Goal: Information Seeking & Learning: Learn about a topic

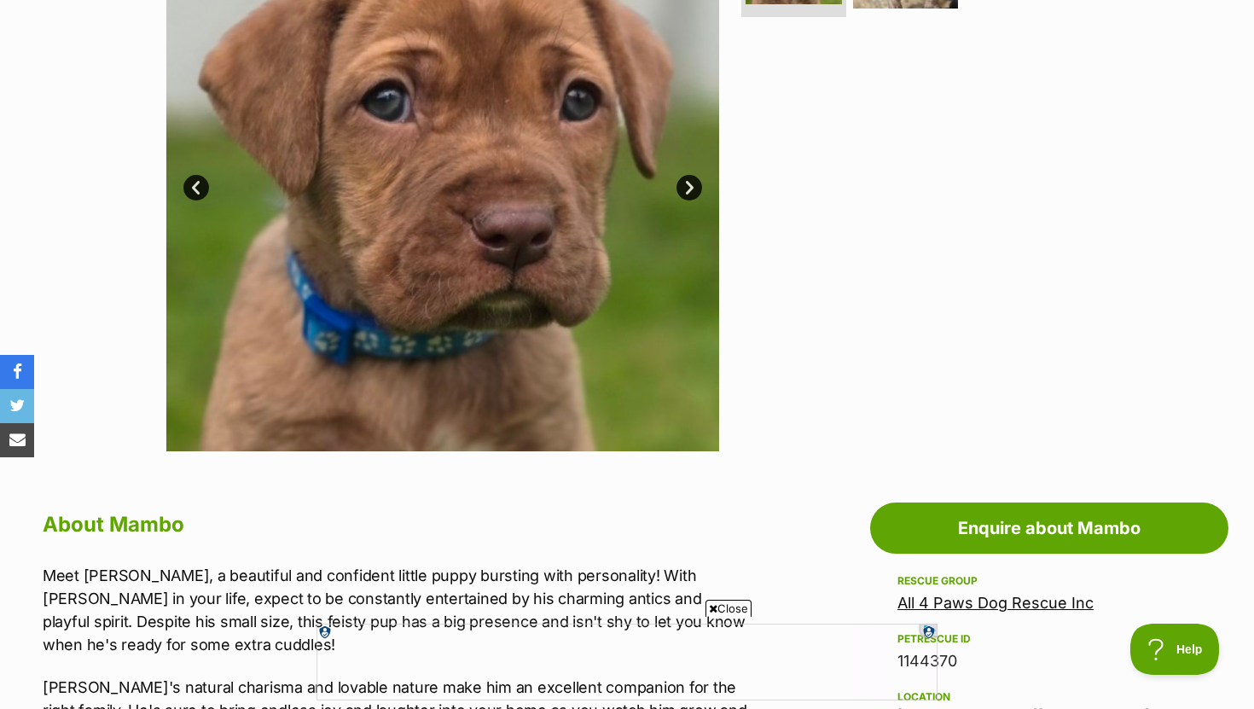
click at [688, 191] on link "Next" at bounding box center [689, 188] width 26 height 26
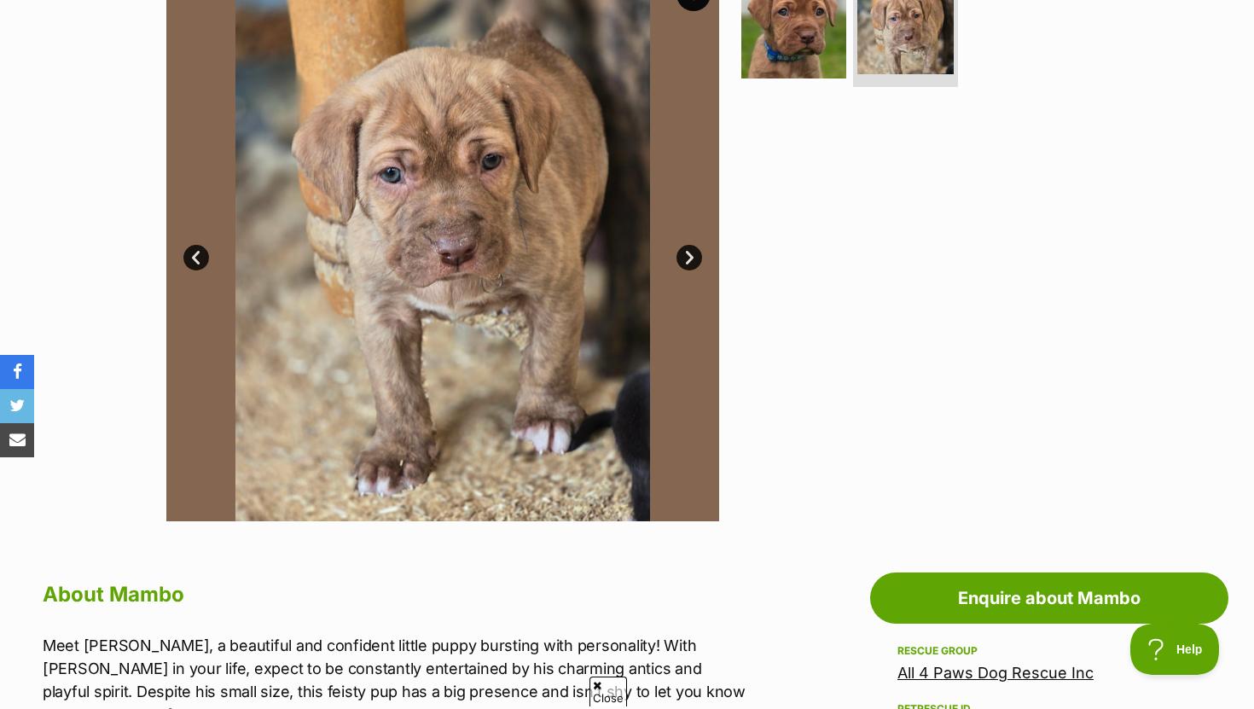
click at [684, 256] on link "Next" at bounding box center [689, 258] width 26 height 26
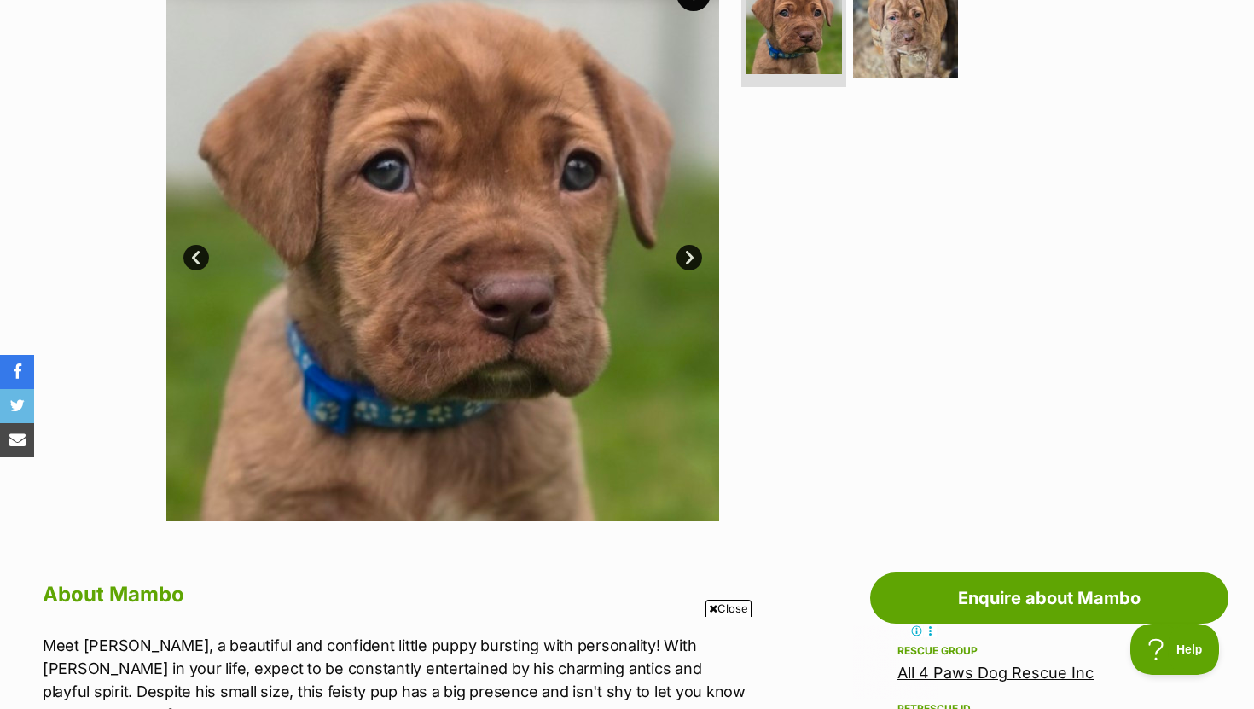
click at [190, 258] on link "Prev" at bounding box center [196, 258] width 26 height 26
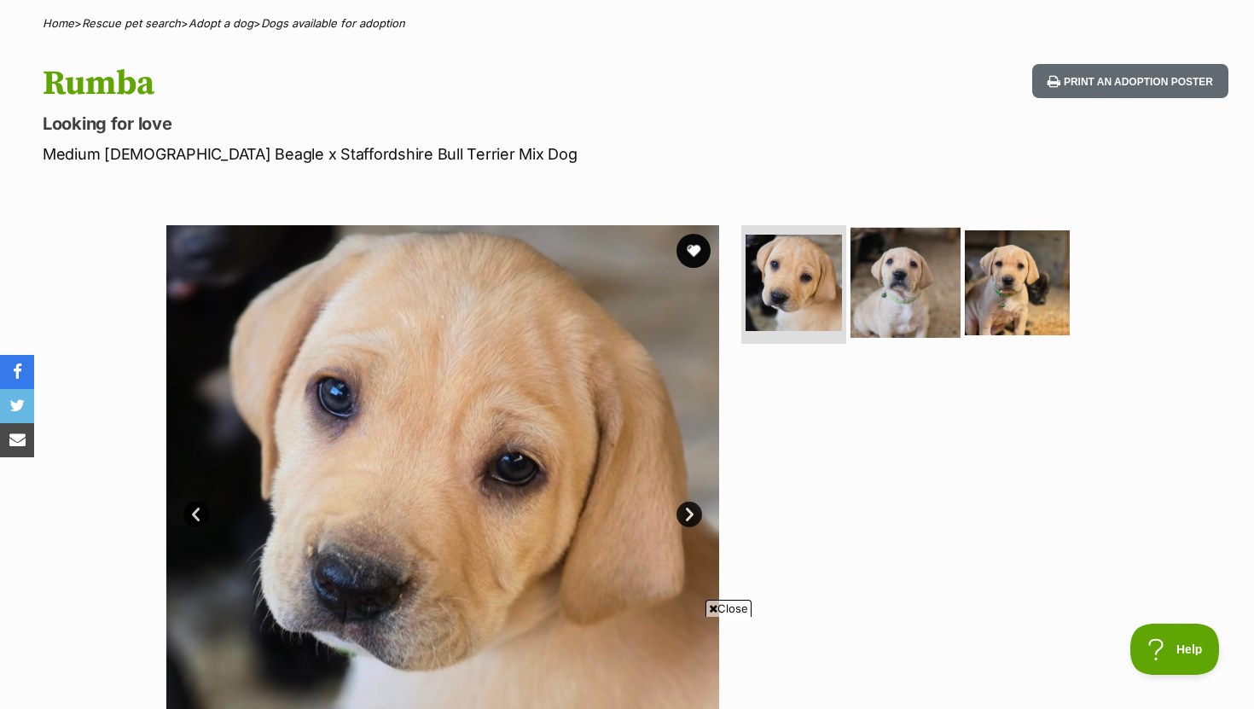
click at [898, 303] on img at bounding box center [905, 282] width 110 height 110
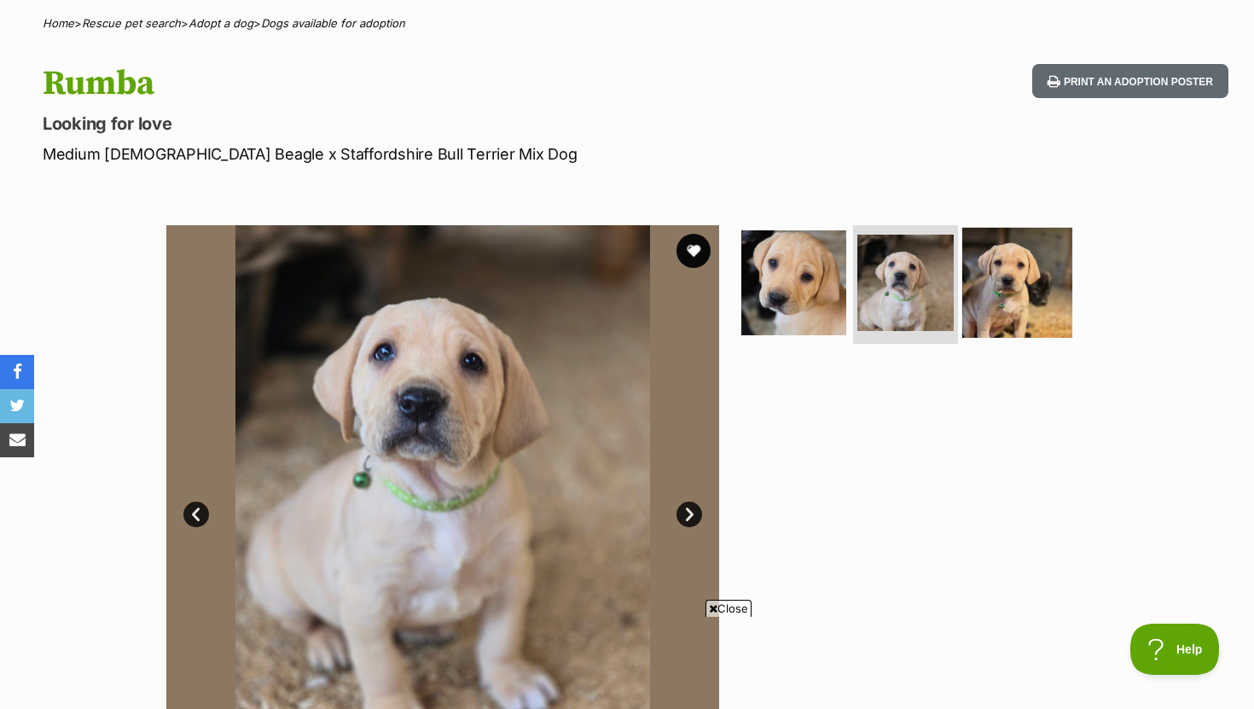
click at [962, 298] on img at bounding box center [1017, 282] width 110 height 110
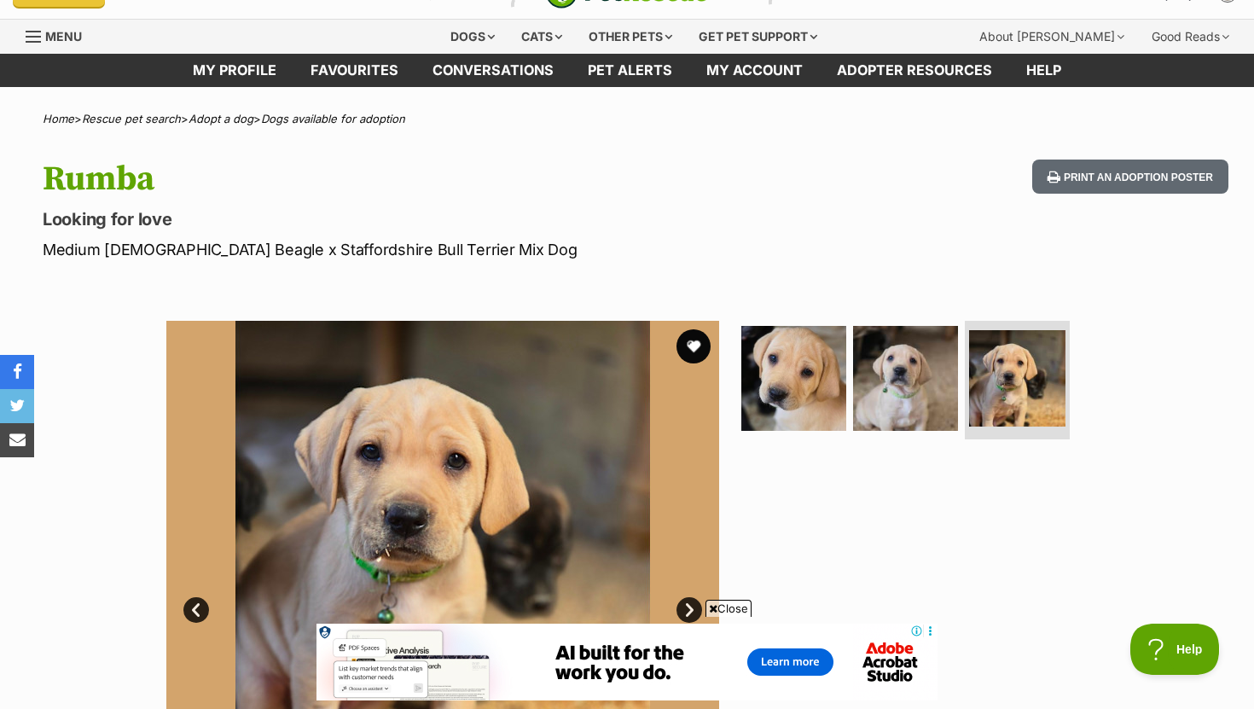
scroll to position [20, 0]
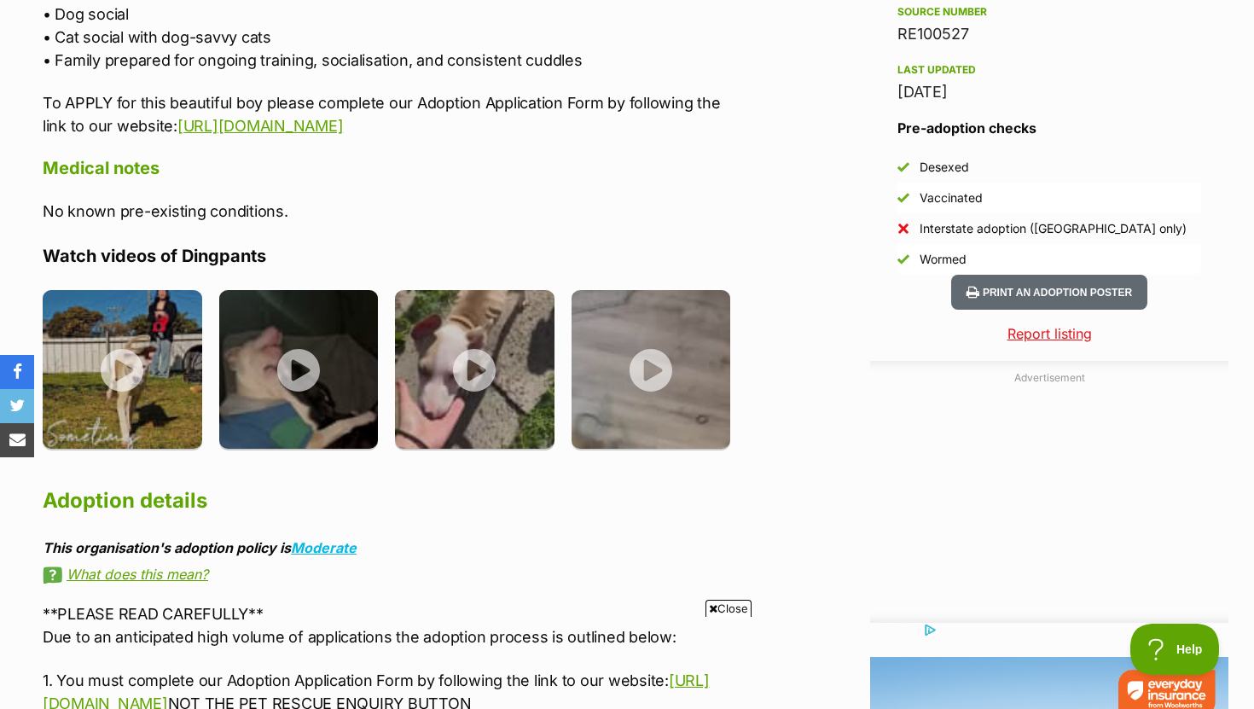
scroll to position [1442, 0]
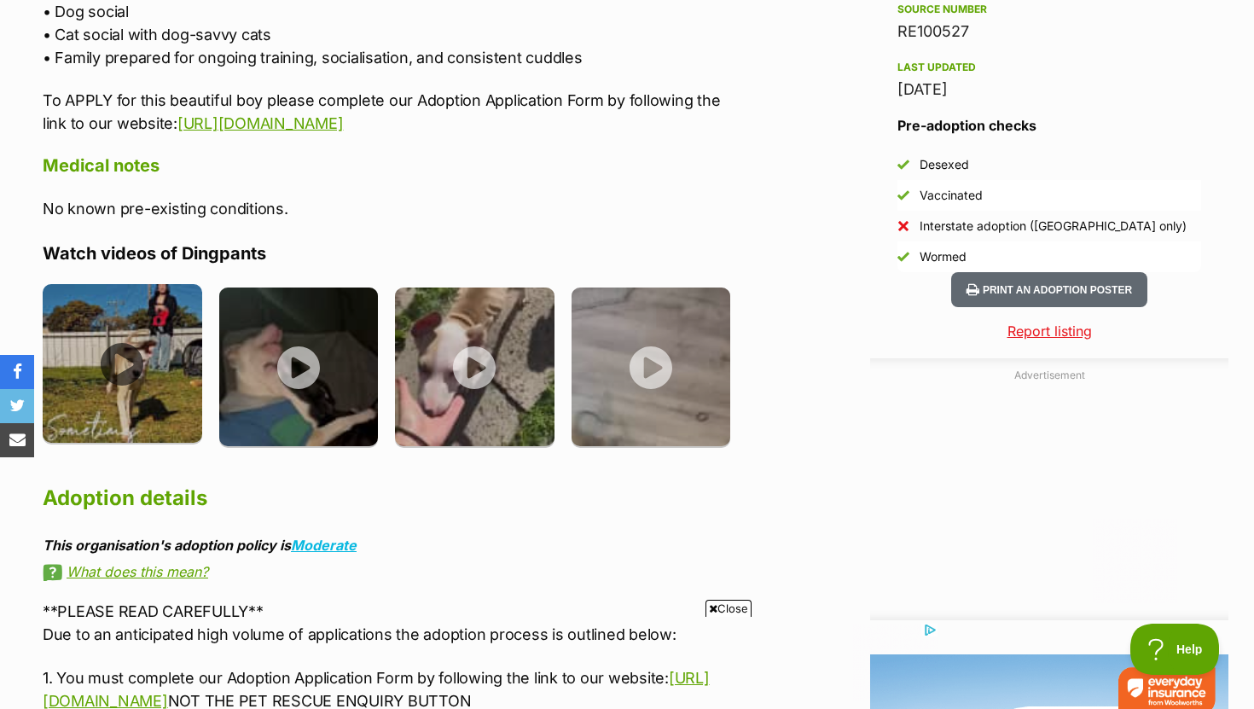
click at [113, 359] on img at bounding box center [122, 363] width 159 height 159
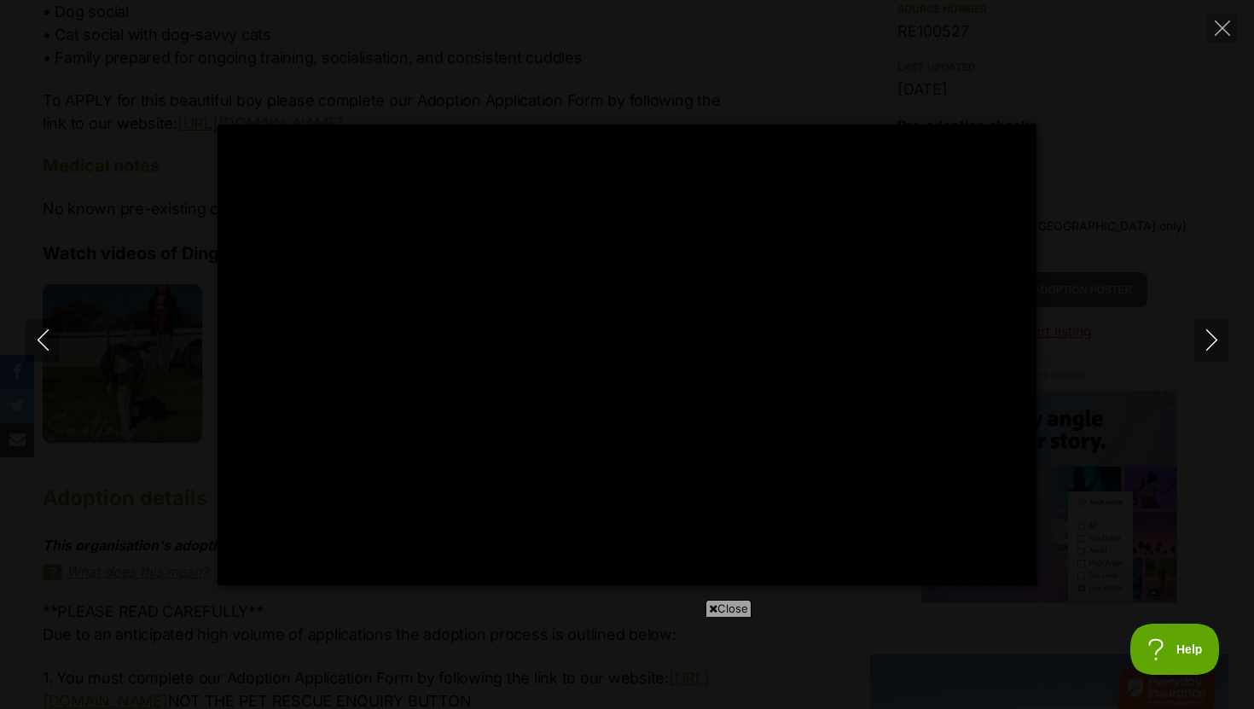
scroll to position [0, 0]
type input "100"
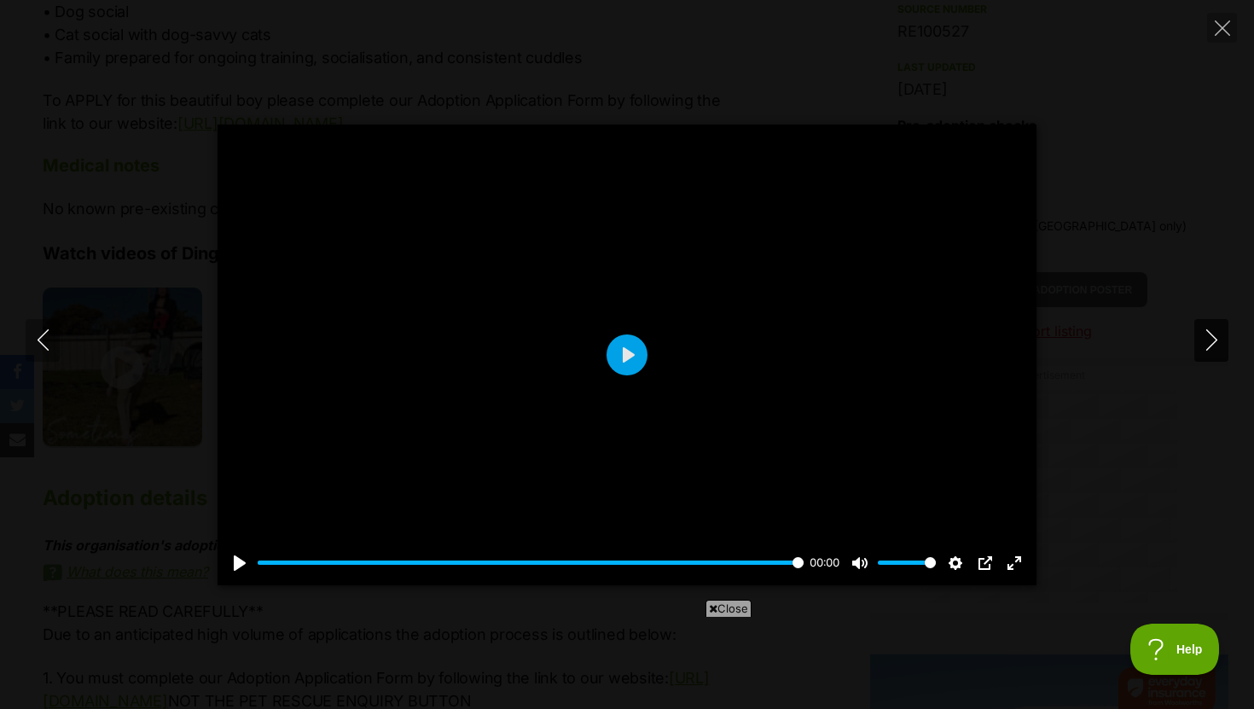
click at [1210, 346] on icon "Next" at bounding box center [1211, 339] width 21 height 21
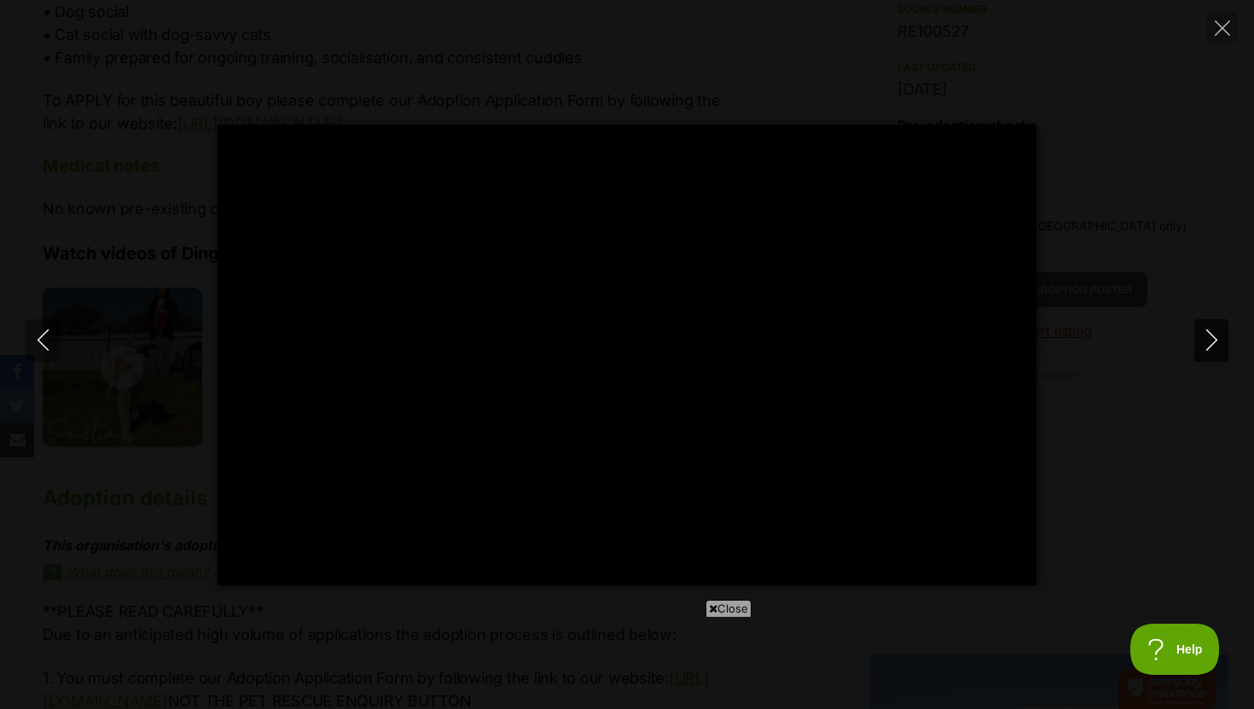
type input "100"
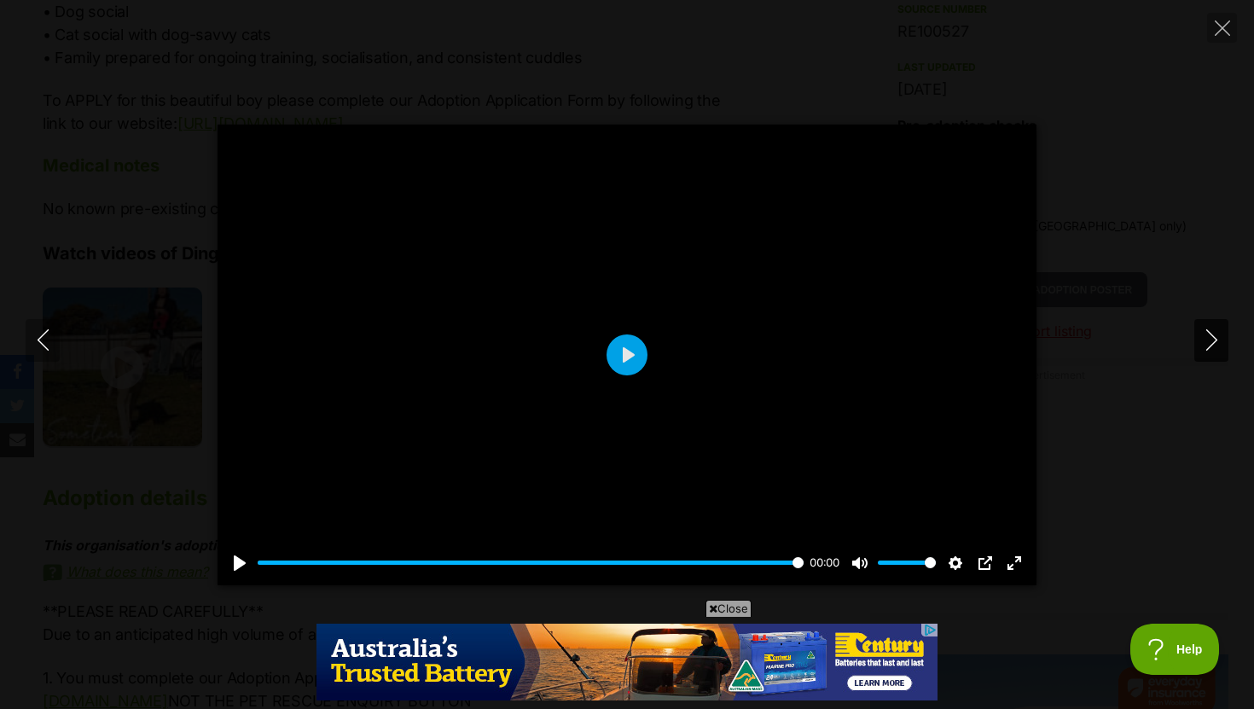
click at [1210, 346] on icon "Next" at bounding box center [1211, 339] width 21 height 21
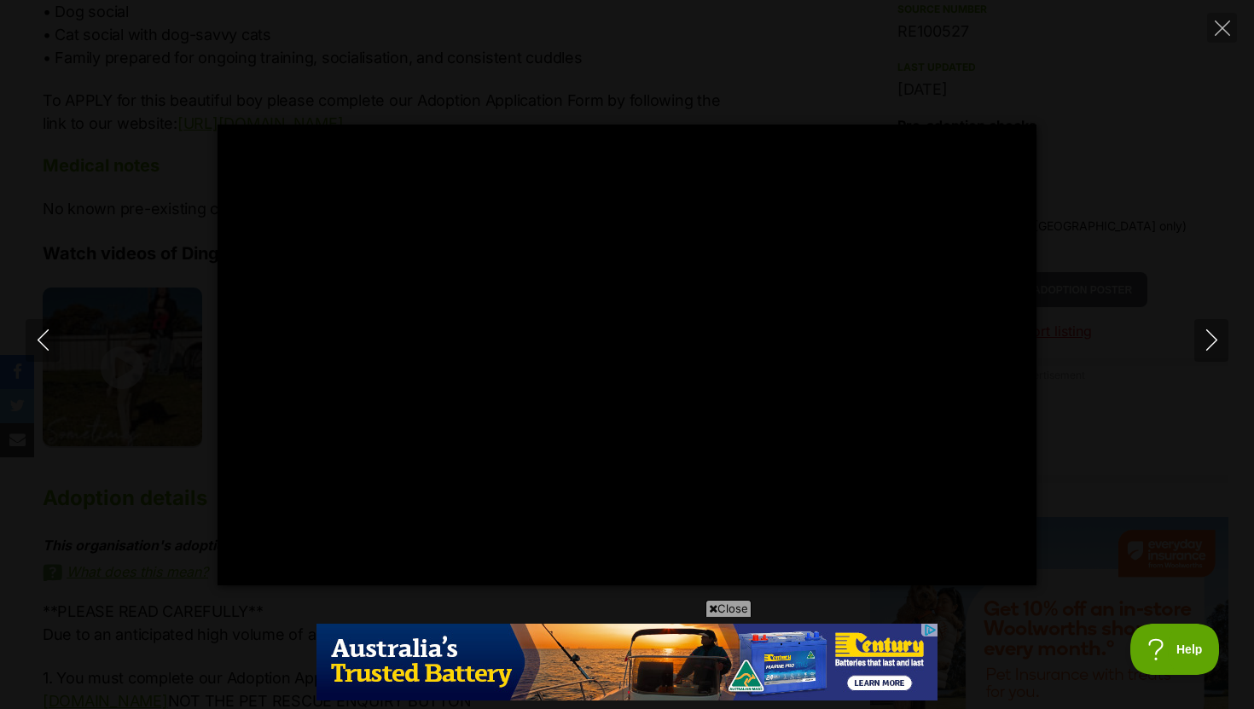
type input "100"
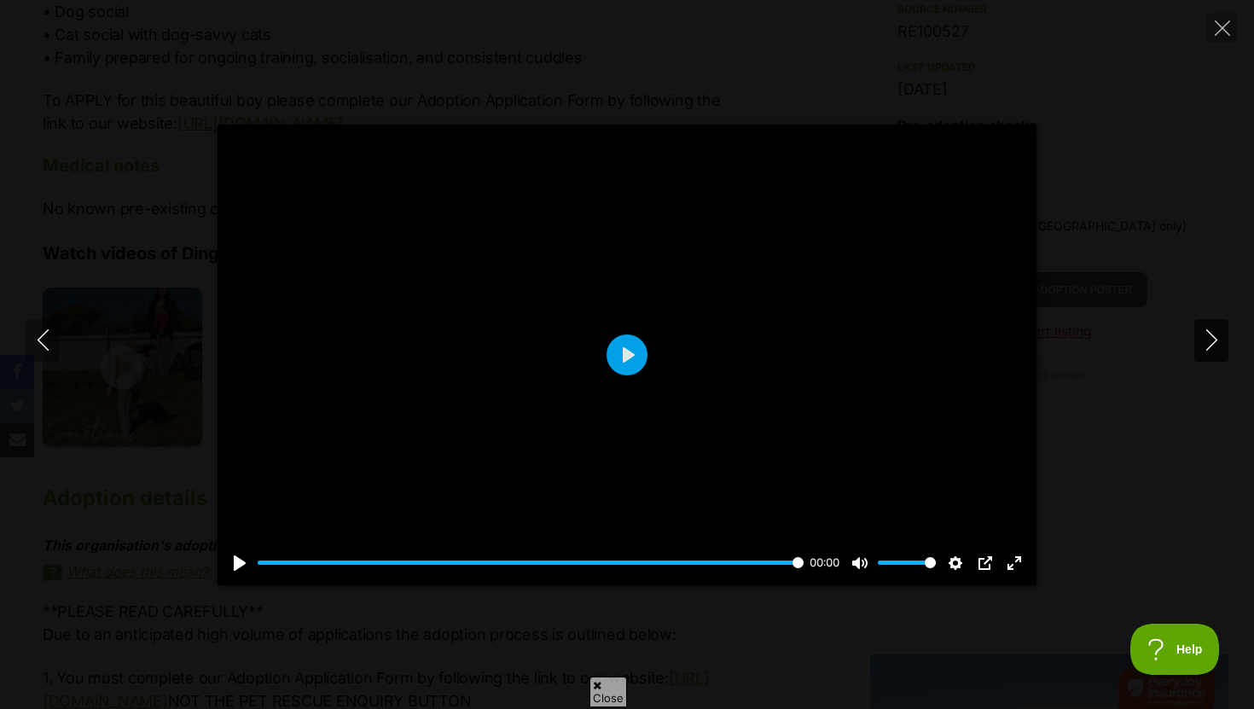
click at [1210, 343] on icon "Next" at bounding box center [1211, 339] width 21 height 21
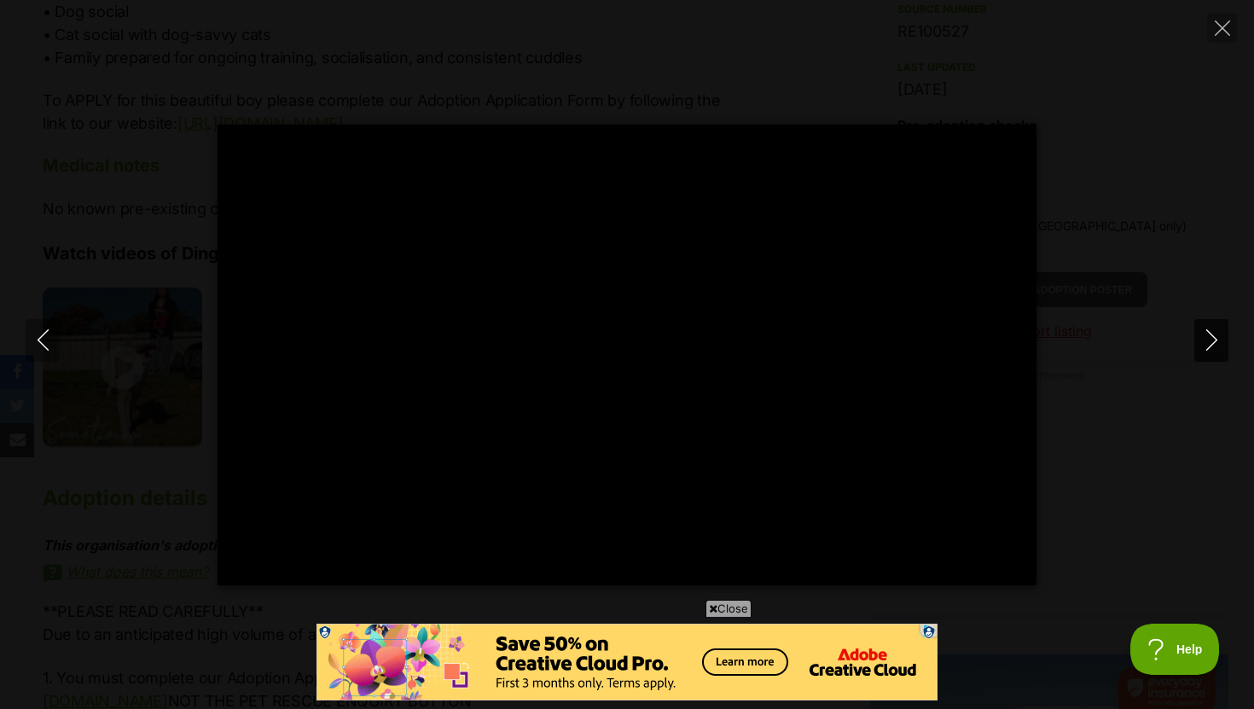
type input "100"
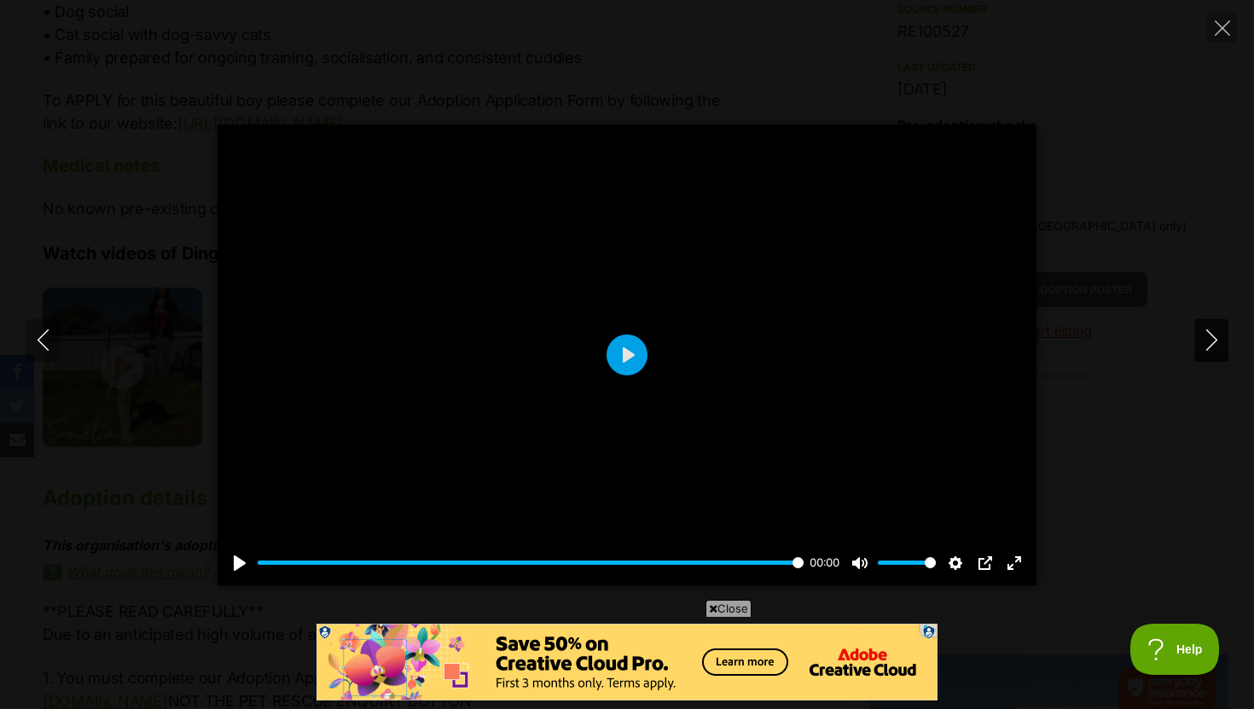
click at [1194, 356] on button "Next" at bounding box center [1211, 340] width 34 height 43
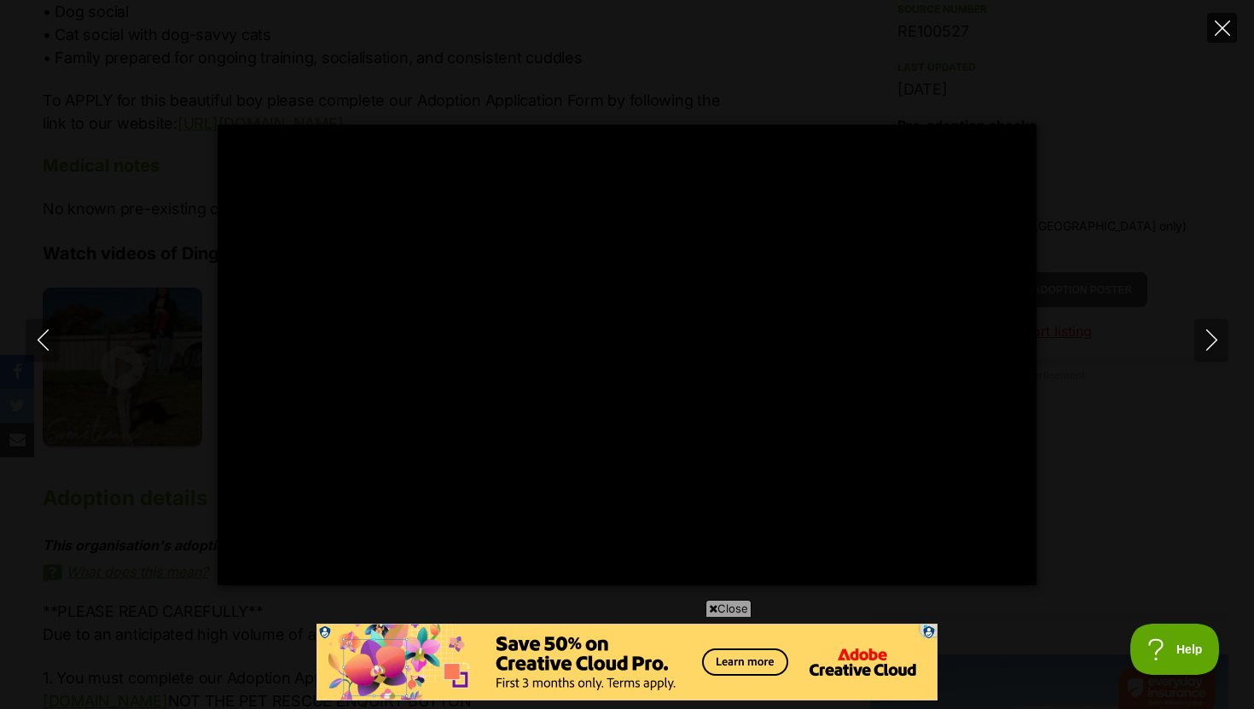
click at [1227, 38] on button "Close" at bounding box center [1222, 28] width 30 height 30
type input "17.05"
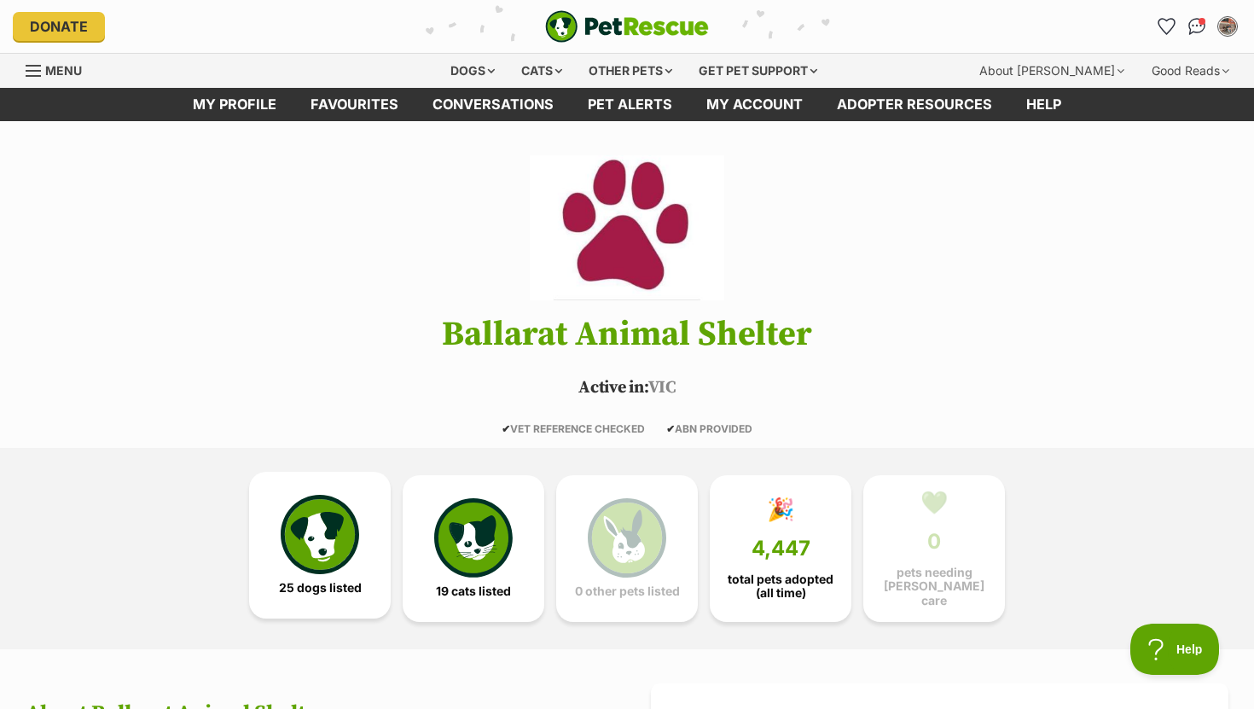
click at [335, 567] on img at bounding box center [320, 534] width 78 height 78
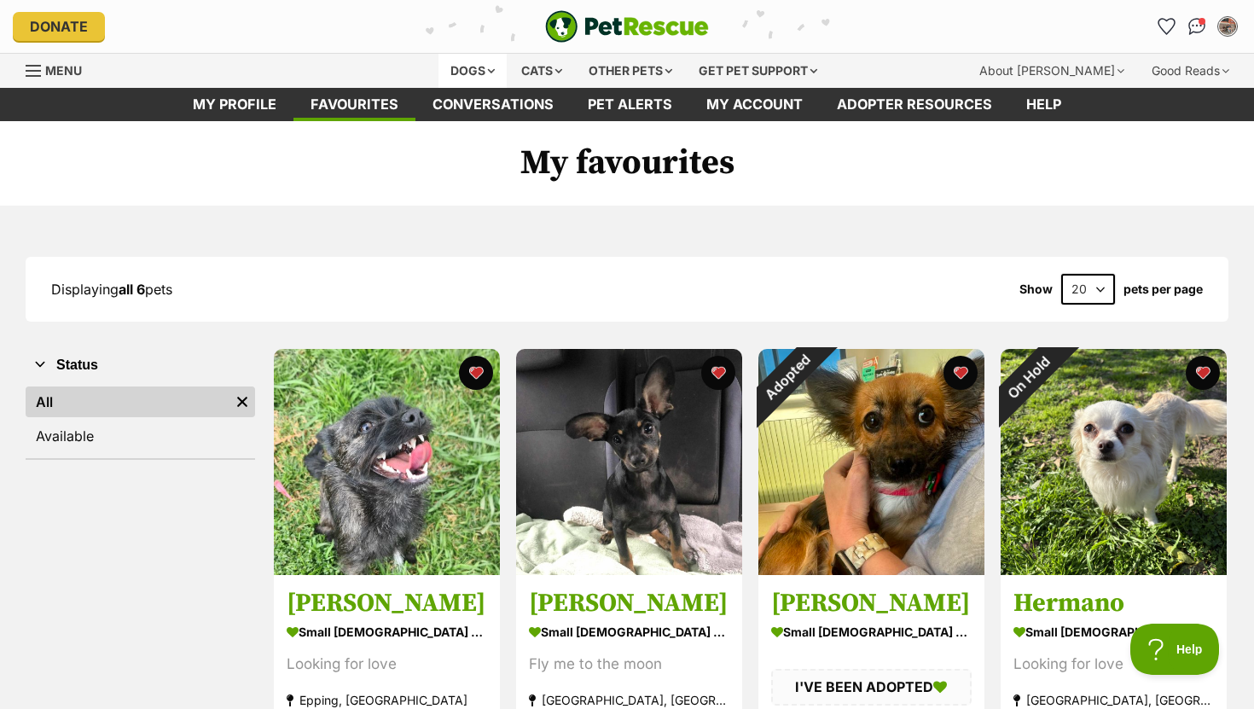
click at [466, 71] on div "Dogs" at bounding box center [472, 71] width 68 height 34
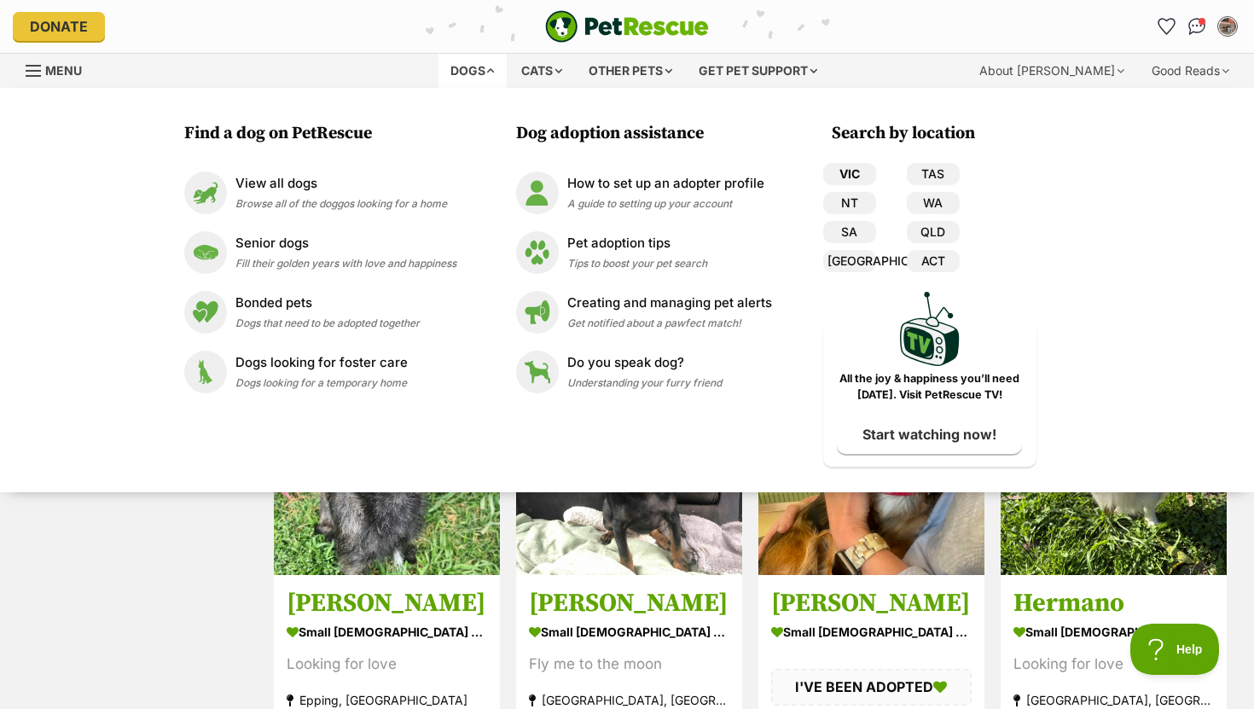
click at [854, 179] on link "VIC" at bounding box center [849, 174] width 53 height 22
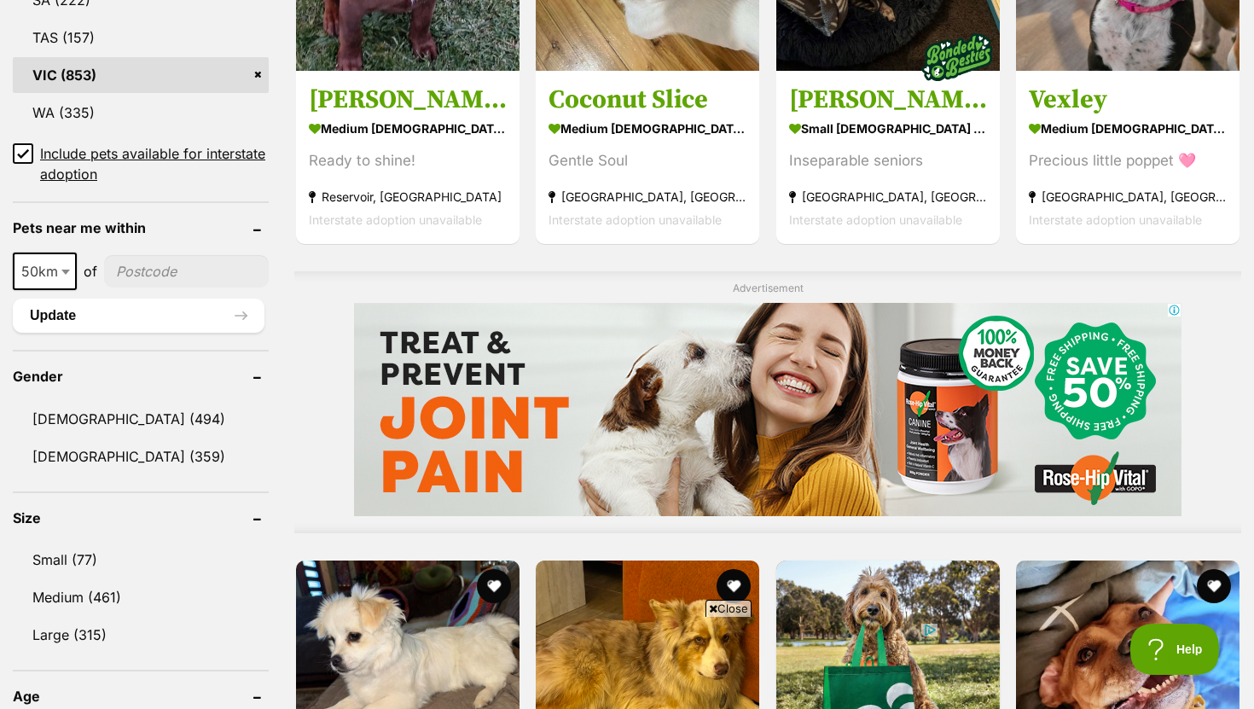
scroll to position [1128, 0]
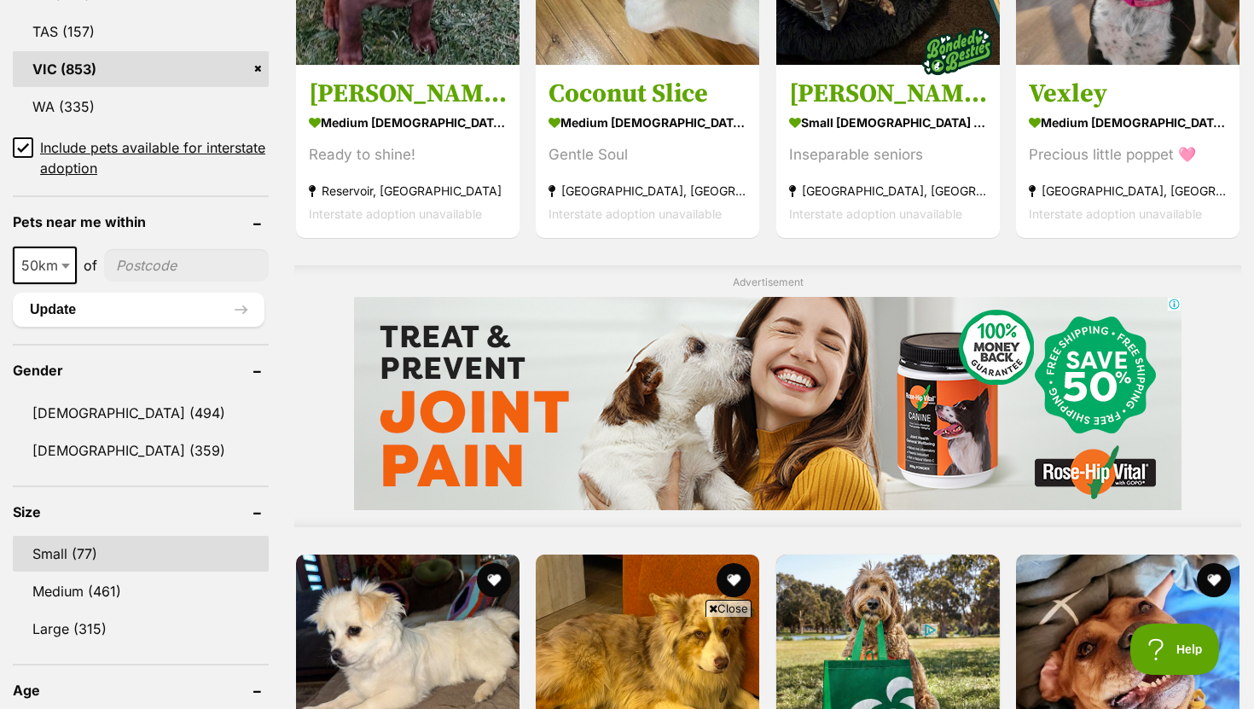
click at [119, 562] on link "Small (77)" at bounding box center [141, 554] width 256 height 36
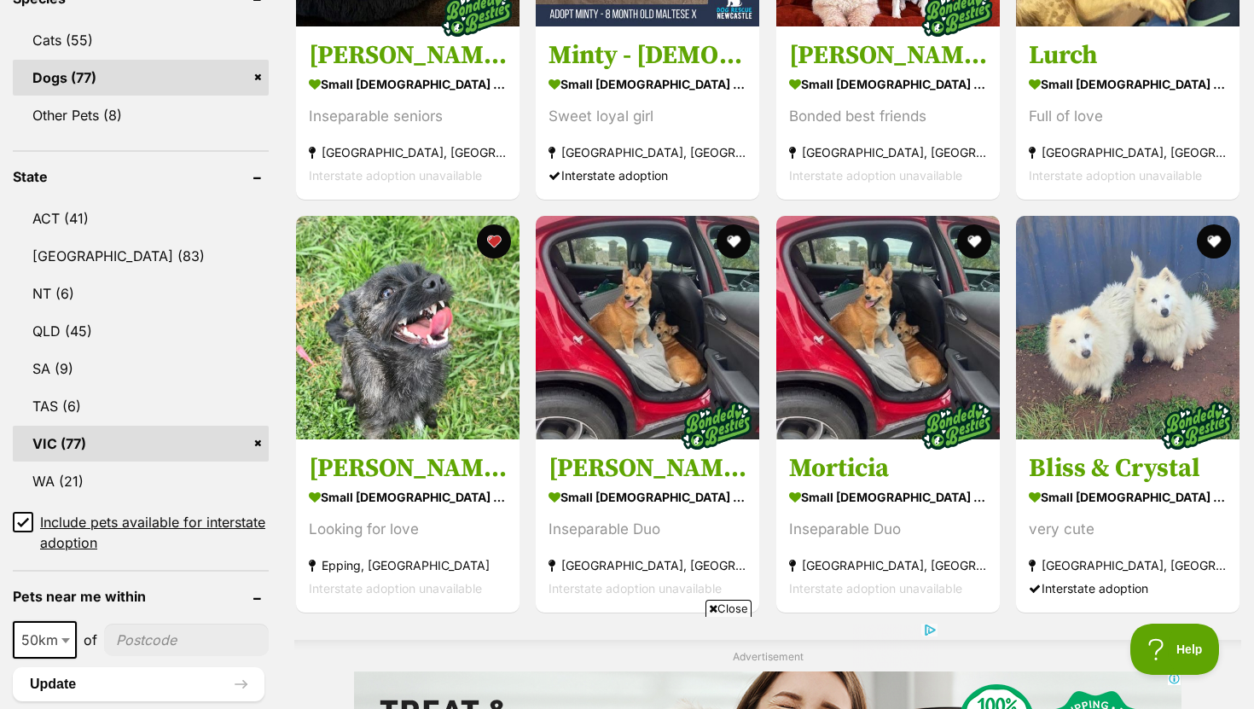
scroll to position [785, 0]
